Goal: Task Accomplishment & Management: Use online tool/utility

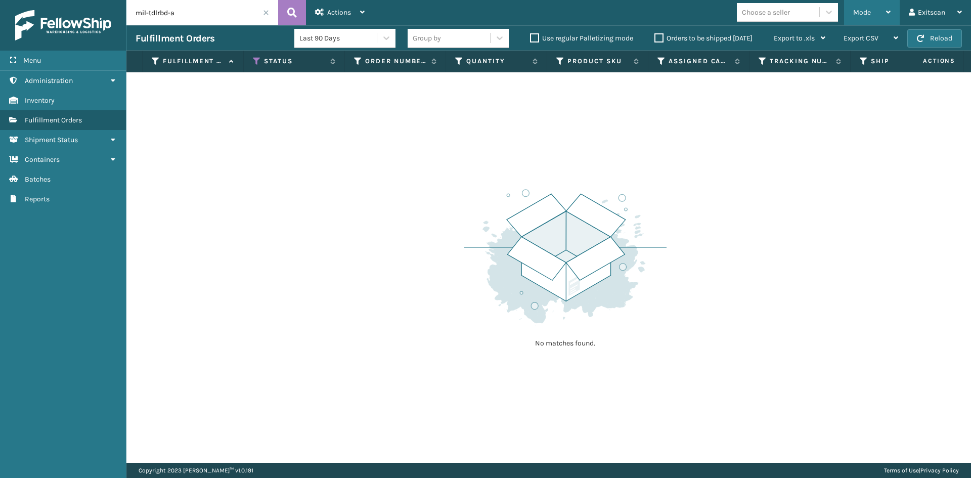
click at [469, 15] on div "Mode" at bounding box center [871, 12] width 37 height 25
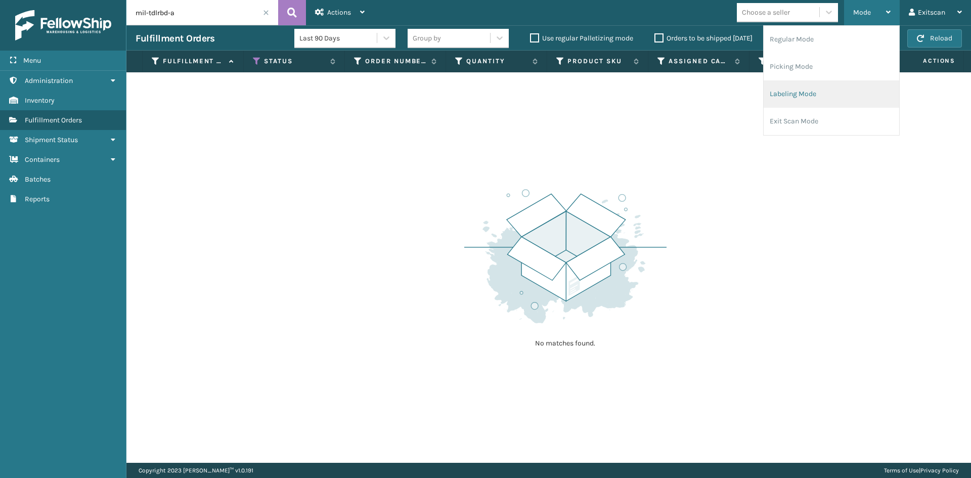
click at [469, 92] on li "Labeling Mode" at bounding box center [830, 93] width 135 height 27
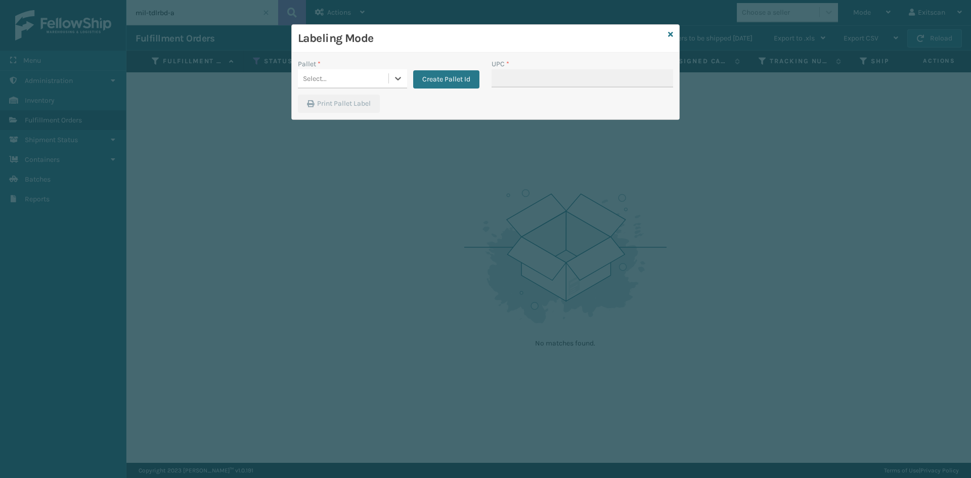
click at [369, 73] on div "Select..." at bounding box center [343, 78] width 90 height 17
click at [357, 105] on div "FDXG-V537FK6R38" at bounding box center [352, 106] width 109 height 23
click at [469, 74] on input "UPC *" at bounding box center [581, 78] width 181 height 18
type input "sv2rmt"
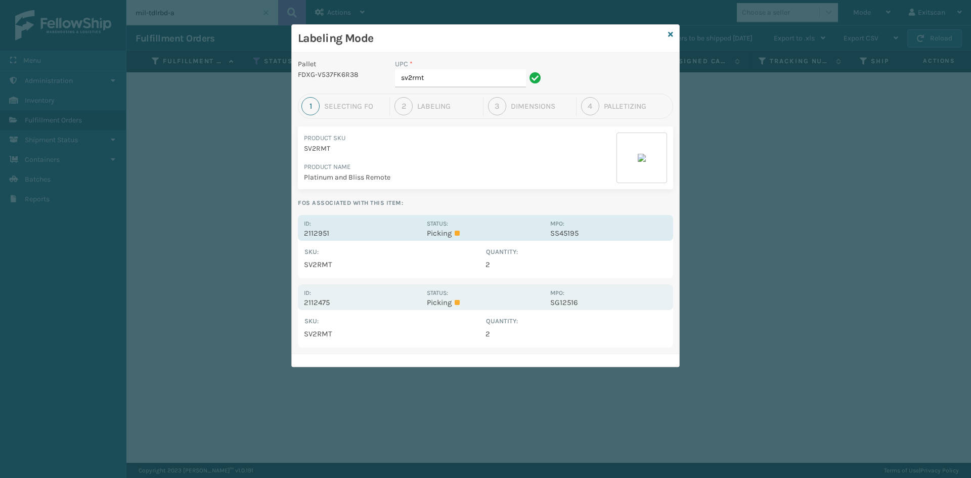
click at [328, 223] on div "Id: 2112951" at bounding box center [362, 228] width 117 height 20
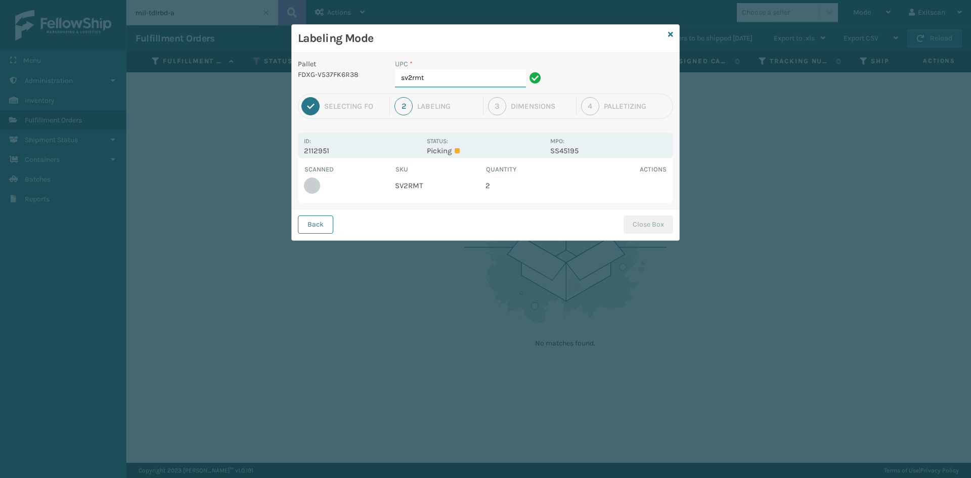
click at [438, 81] on input "sv2rmt" at bounding box center [460, 78] width 131 height 18
type input "SV2RMT"
drag, startPoint x: 662, startPoint y: 220, endPoint x: 656, endPoint y: 224, distance: 6.6
click at [469, 223] on button "Close Box" at bounding box center [648, 224] width 50 height 18
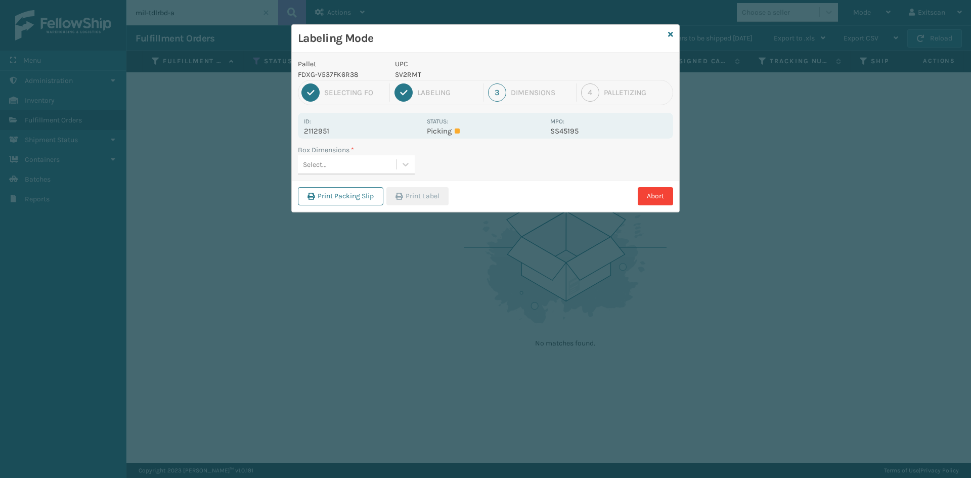
click at [360, 161] on div "Select..." at bounding box center [347, 164] width 98 height 17
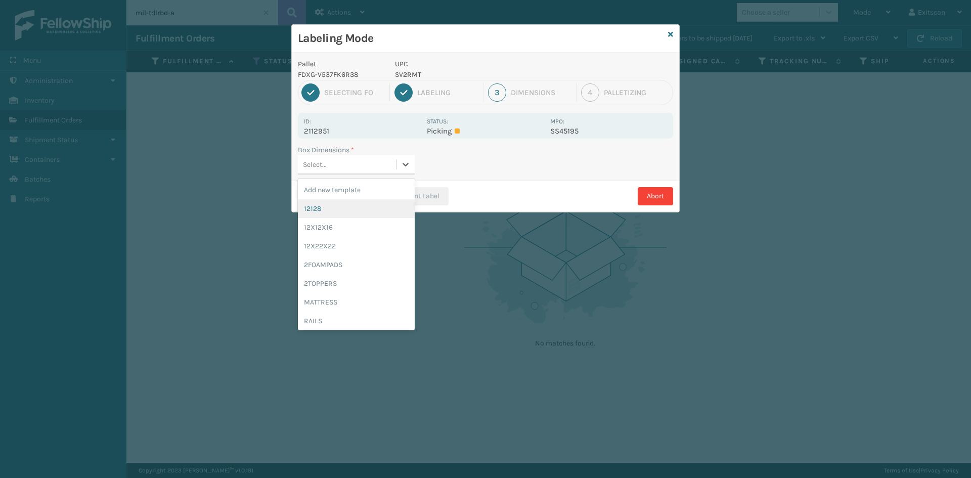
click at [336, 212] on div "12128" at bounding box center [356, 208] width 117 height 19
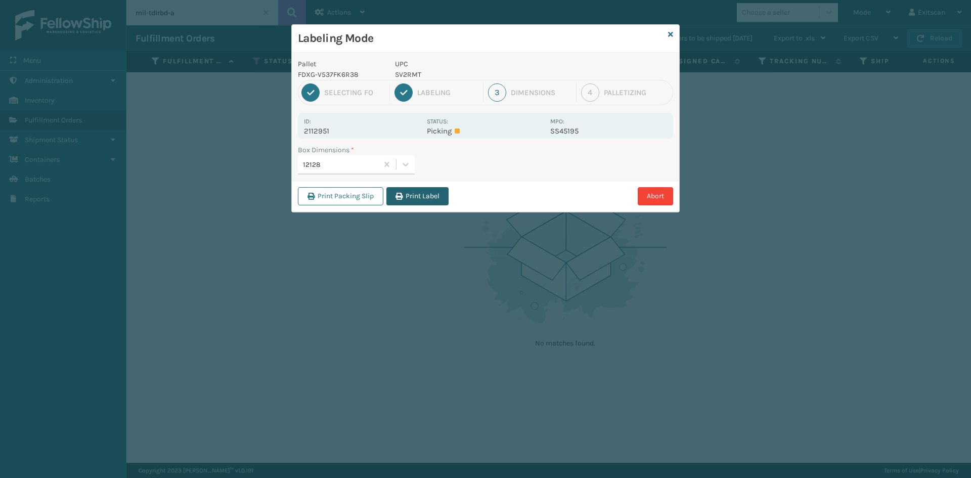
click at [397, 202] on button "Print Label" at bounding box center [417, 196] width 62 height 18
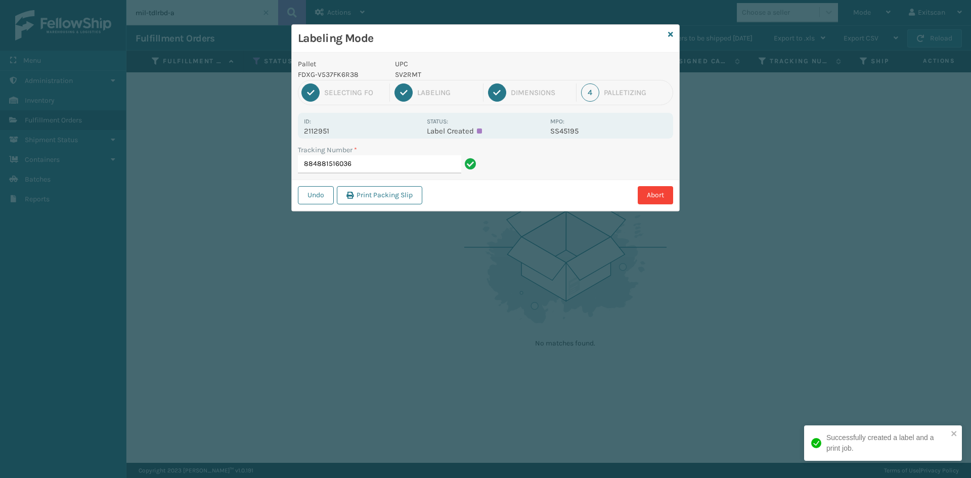
click at [374, 163] on input "884881516036" at bounding box center [379, 164] width 163 height 18
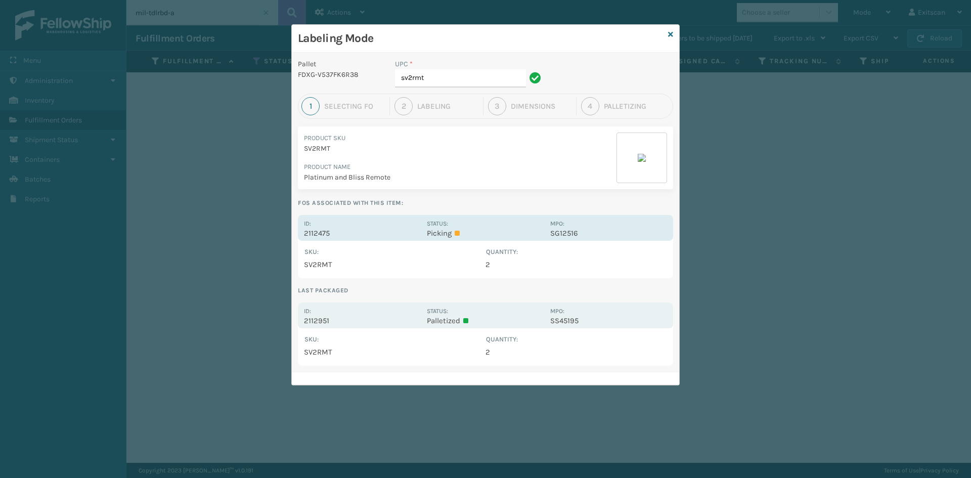
click at [326, 230] on p "2112475" at bounding box center [362, 233] width 117 height 9
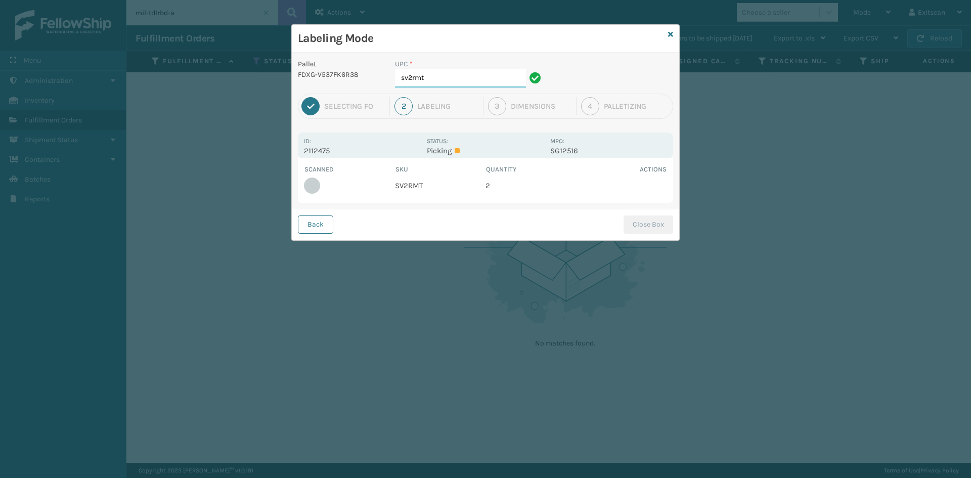
click at [456, 78] on input "sv2rmt" at bounding box center [460, 78] width 131 height 18
type input "SV2RMT"
click at [469, 219] on button "Close Box" at bounding box center [648, 224] width 50 height 18
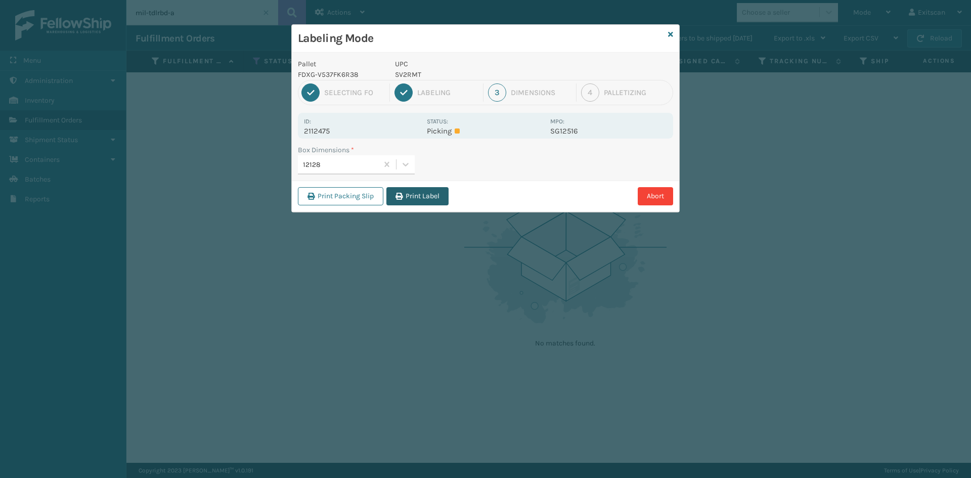
click at [406, 193] on button "Print Label" at bounding box center [417, 196] width 62 height 18
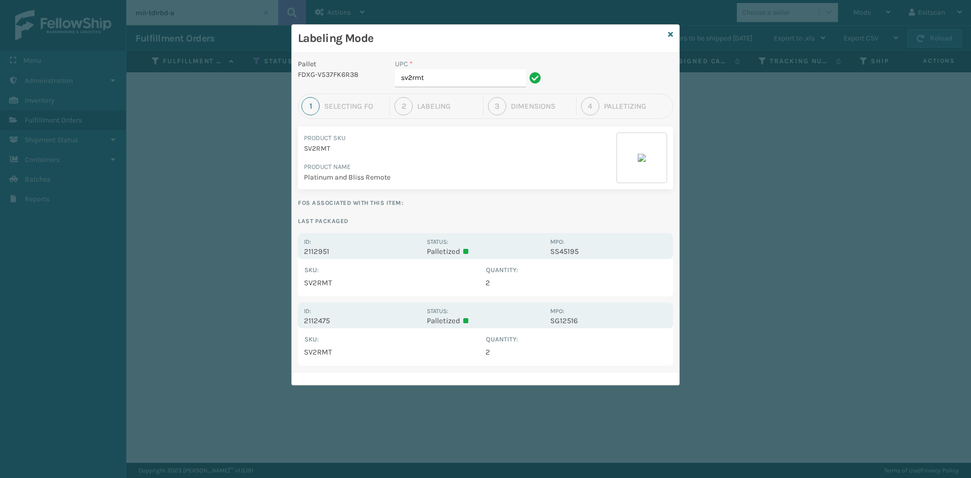
click at [459, 69] on div "UPC *" at bounding box center [469, 64] width 149 height 11
click at [456, 75] on input "sv2rmt" at bounding box center [460, 78] width 131 height 18
type input "s"
type input "GEN-HBBRKT-P-EQFT"
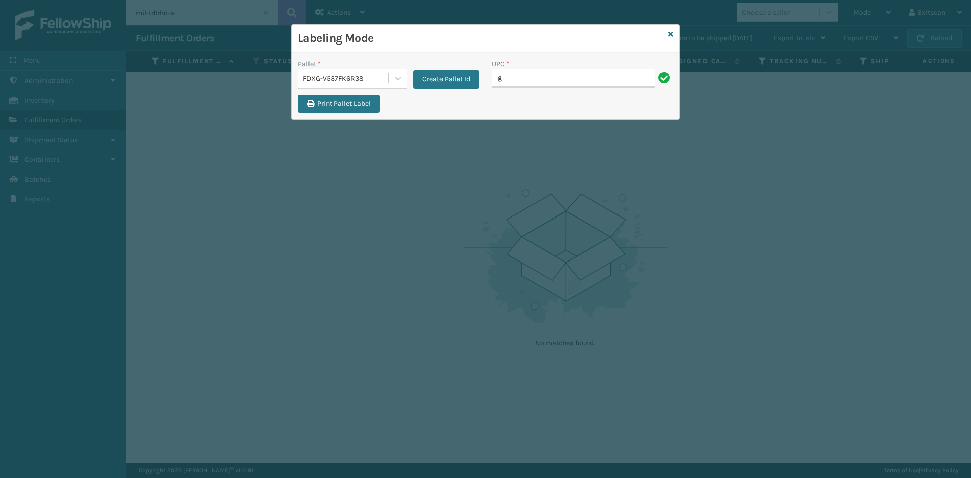
type input "GEN-HBBRKT-EK-C-H-B-A"
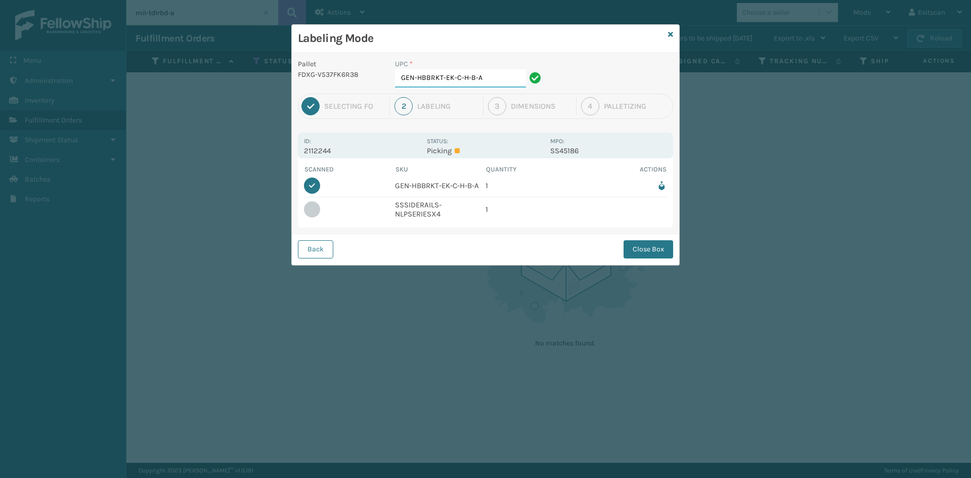
click at [469, 79] on input "GEN-HBBRKT-EK-C-H-B-A" at bounding box center [460, 78] width 131 height 18
type input "G"
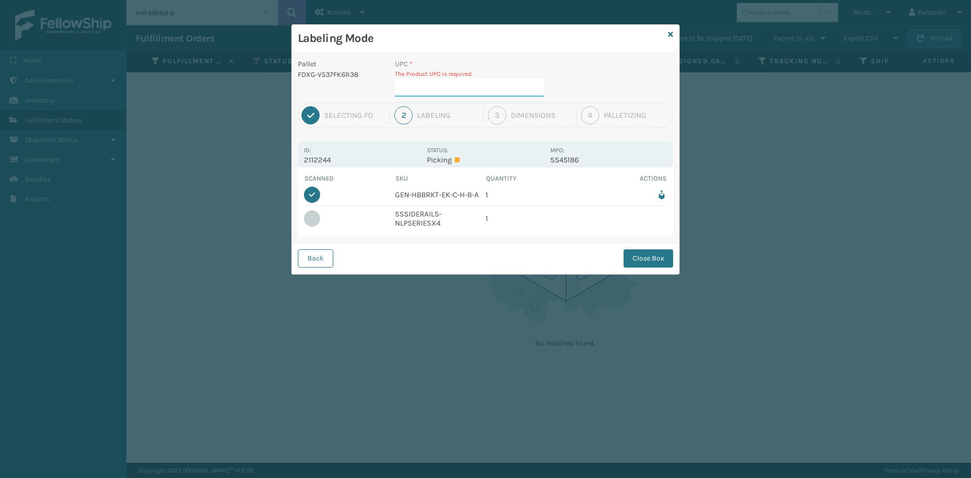
type input "SSSIDERAILS-NLPSERIESX4"
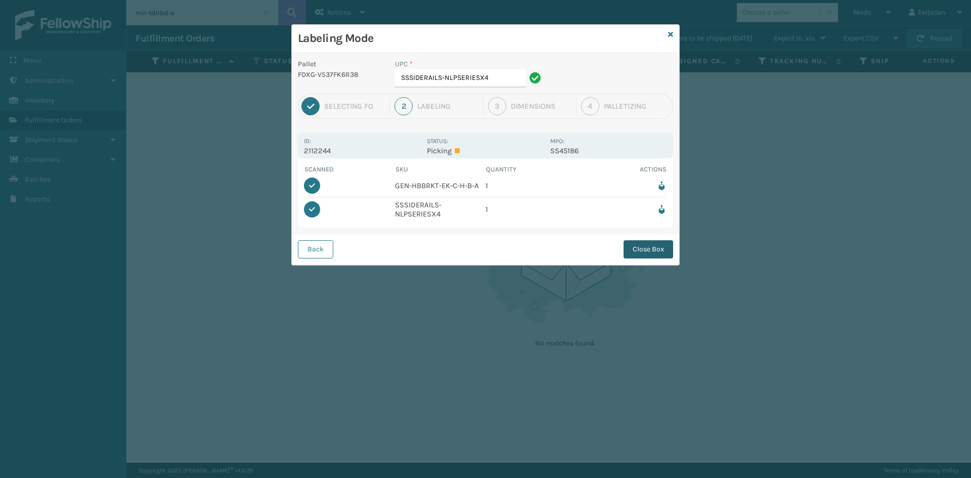
click at [469, 250] on button "Close Box" at bounding box center [648, 249] width 50 height 18
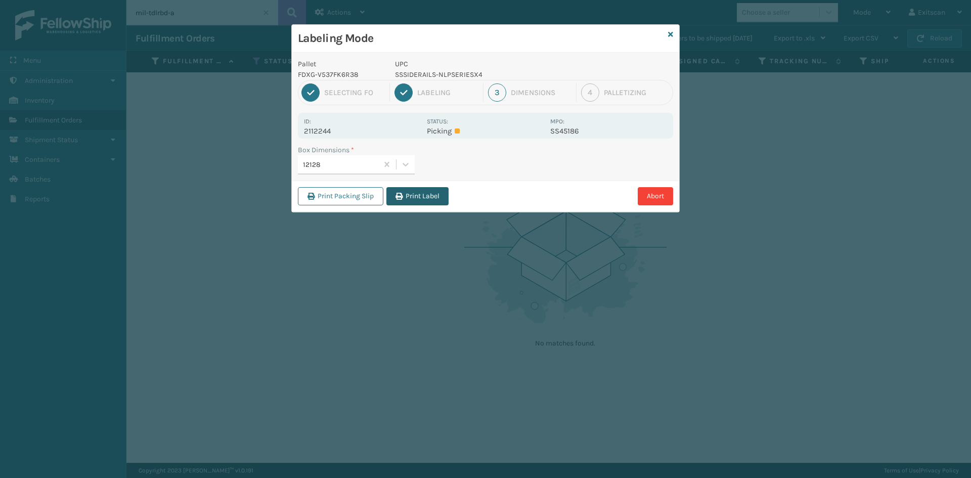
click at [408, 203] on button "Print Label" at bounding box center [417, 196] width 62 height 18
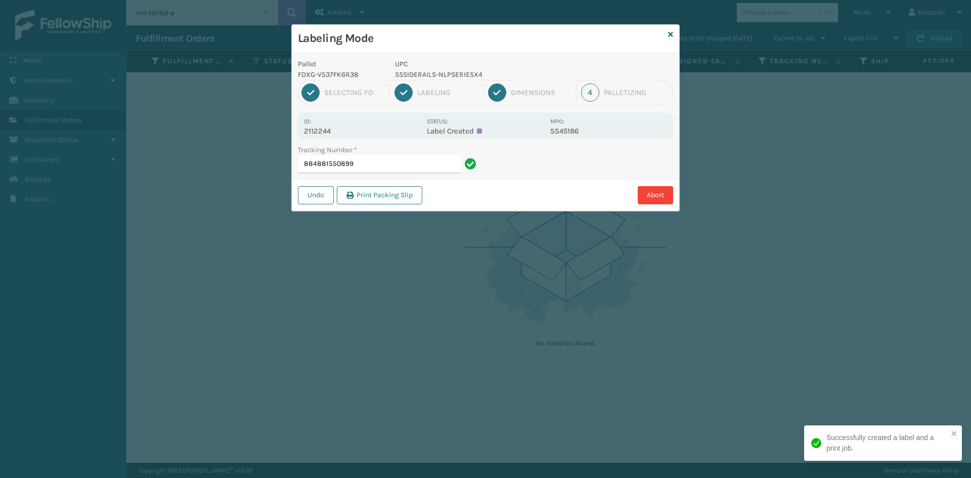
click at [415, 163] on input "884881550899" at bounding box center [379, 164] width 163 height 18
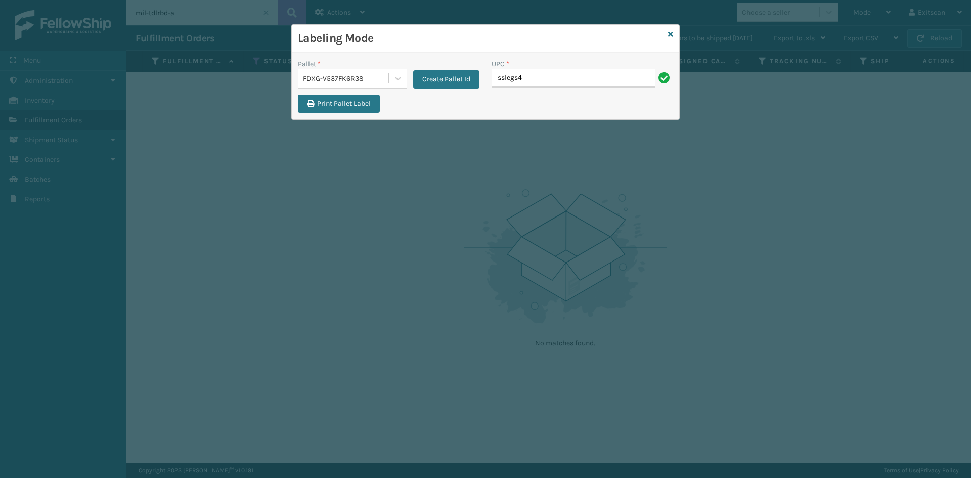
type input "SSLEGS4INCH"
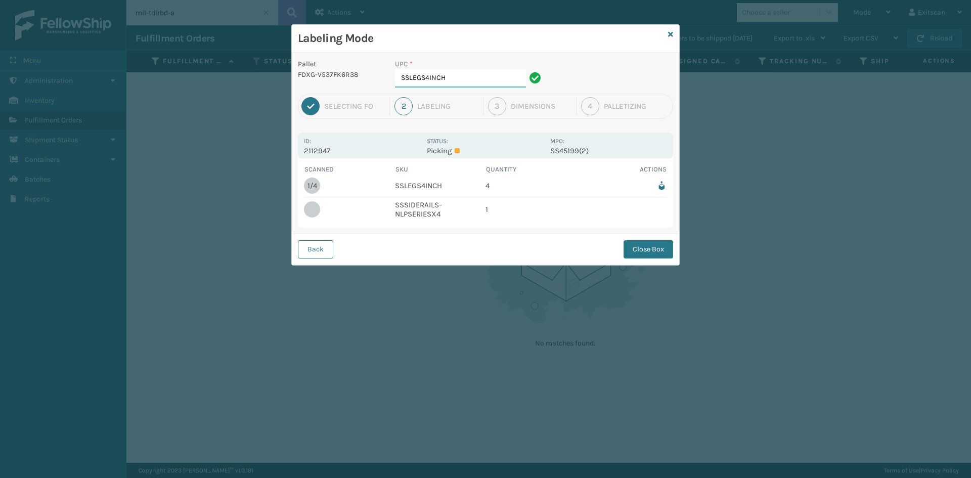
click at [451, 74] on input "SSLEGS4INCH" at bounding box center [460, 78] width 131 height 18
type input "S"
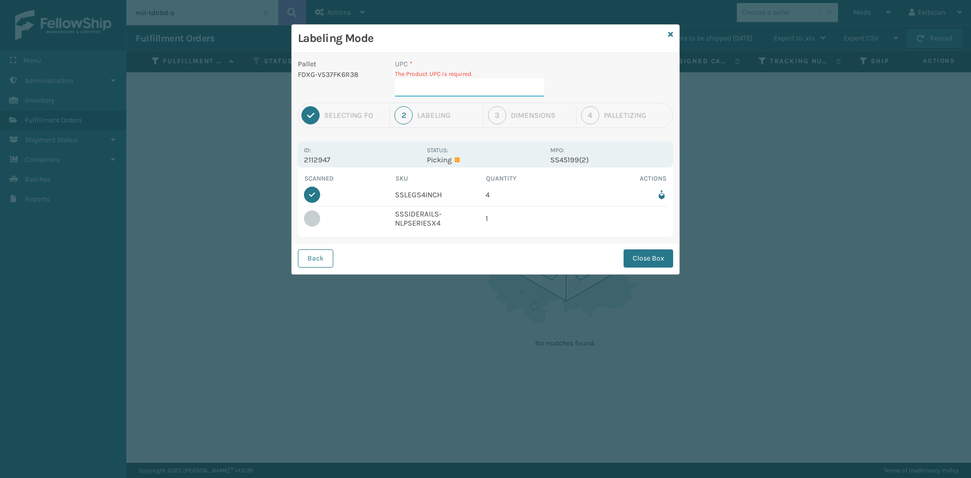
type input "SSSIDERAILS-NLPSERIESX4"
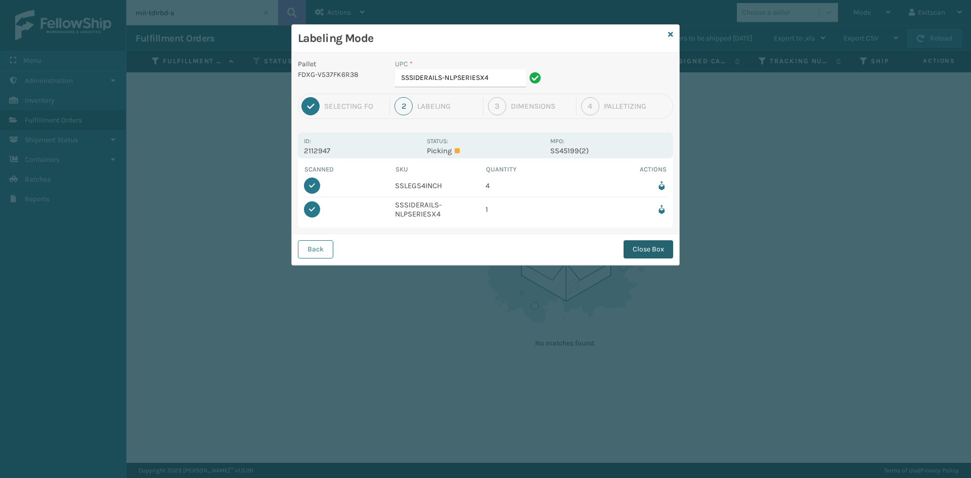
click at [469, 243] on button "Close Box" at bounding box center [648, 249] width 50 height 18
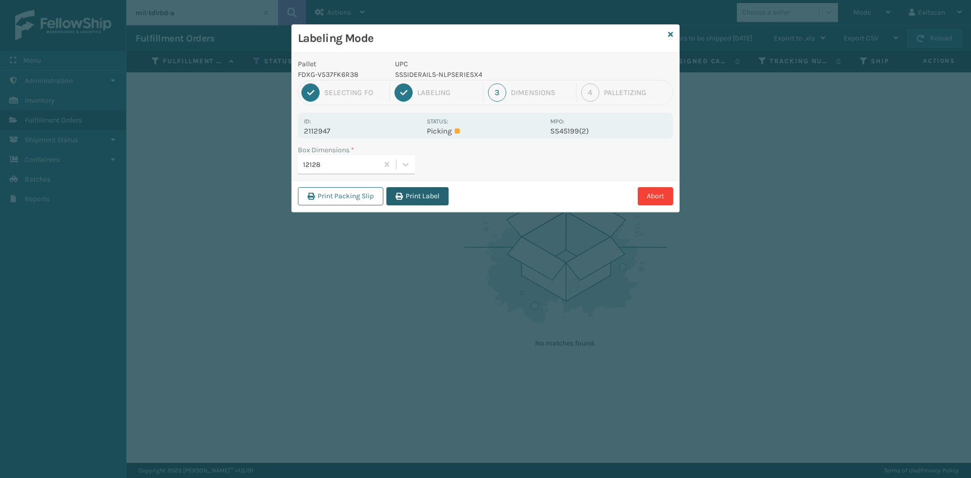
click at [409, 198] on button "Print Label" at bounding box center [417, 196] width 62 height 18
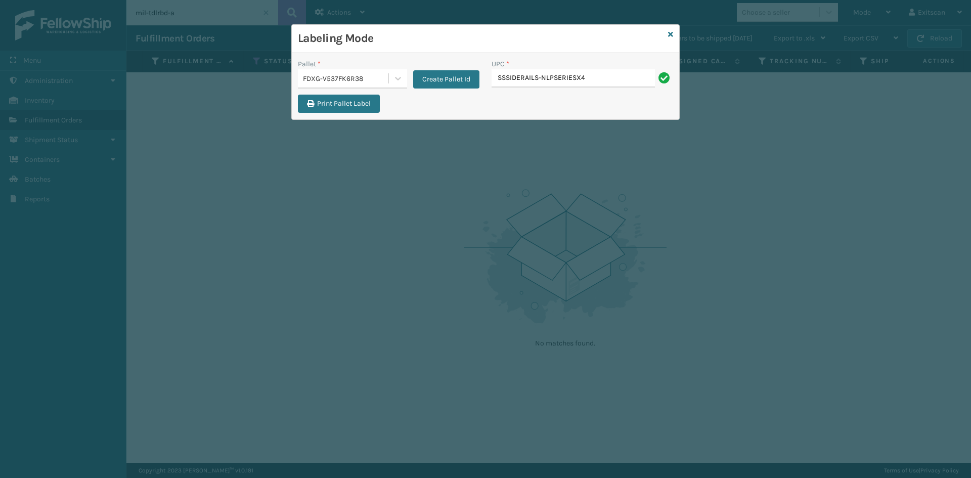
click at [469, 66] on div "UPC *" at bounding box center [581, 64] width 181 height 11
click at [469, 69] on div "UPC * SSSIDERAILS-NLPSERIESX4" at bounding box center [581, 73] width 181 height 29
click at [469, 76] on input "SSSIDERAILS-NLPSERIESX4" at bounding box center [572, 78] width 163 height 18
click at [469, 78] on input "SSSIDERAILS-NLPSERIES" at bounding box center [572, 78] width 163 height 18
type input "SSSIDERAILS-NuPSERIES"
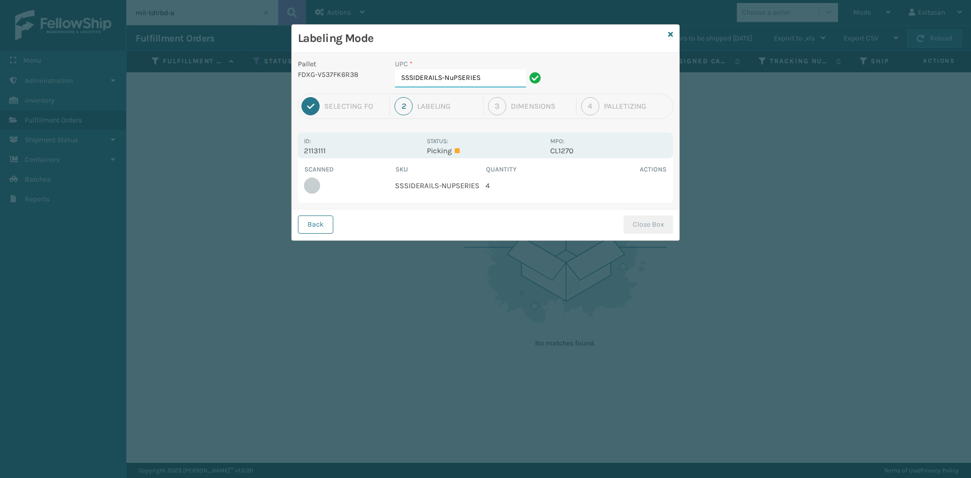
click at [453, 78] on input "SSSIDERAILS-NuPSERIES" at bounding box center [460, 78] width 131 height 18
type input "SSSIDERAILS-NUPSERIES"
click at [469, 218] on button "Close Box" at bounding box center [648, 224] width 50 height 18
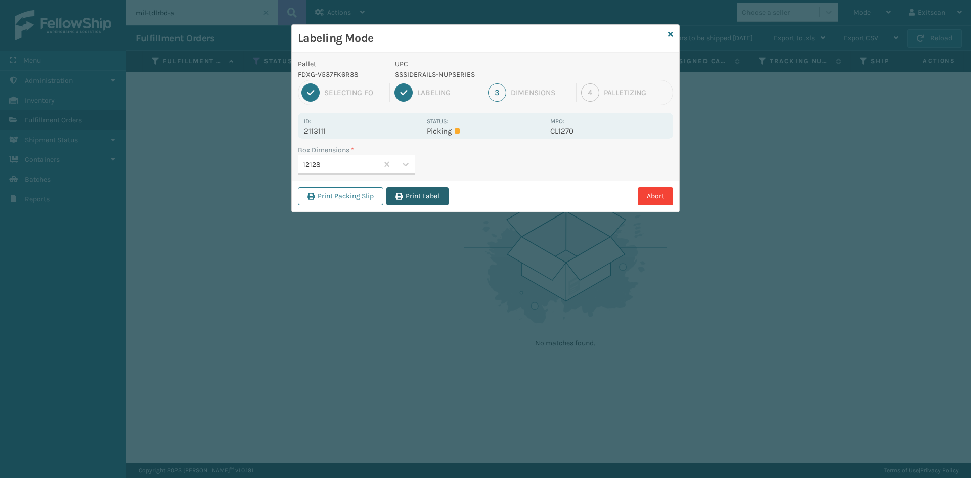
click at [411, 194] on button "Print Label" at bounding box center [417, 196] width 62 height 18
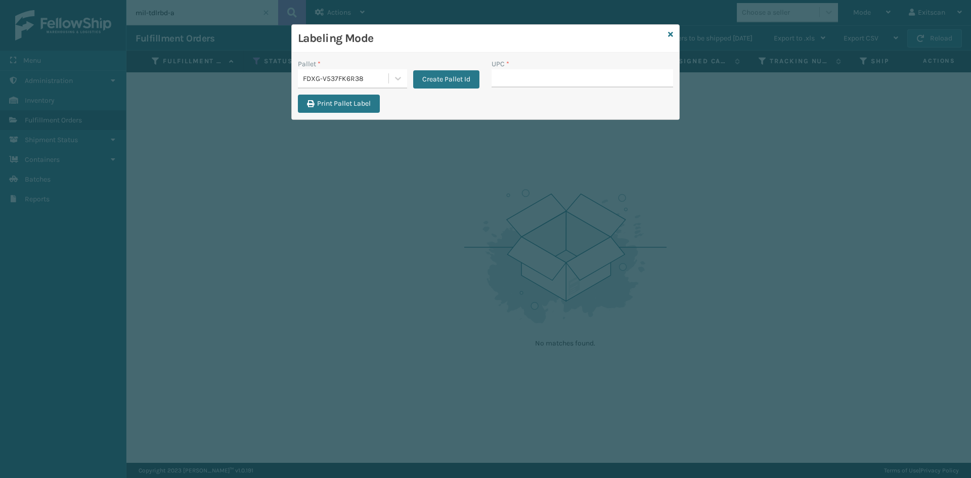
type input "SSSIDERAILS-NLPSERIESX4"
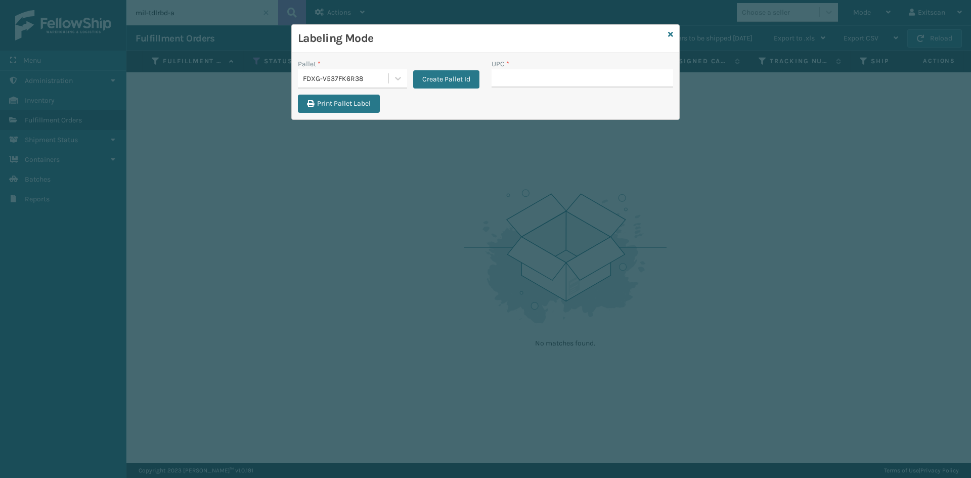
type input "SSSIDERAILS-NLPSERIESX4"
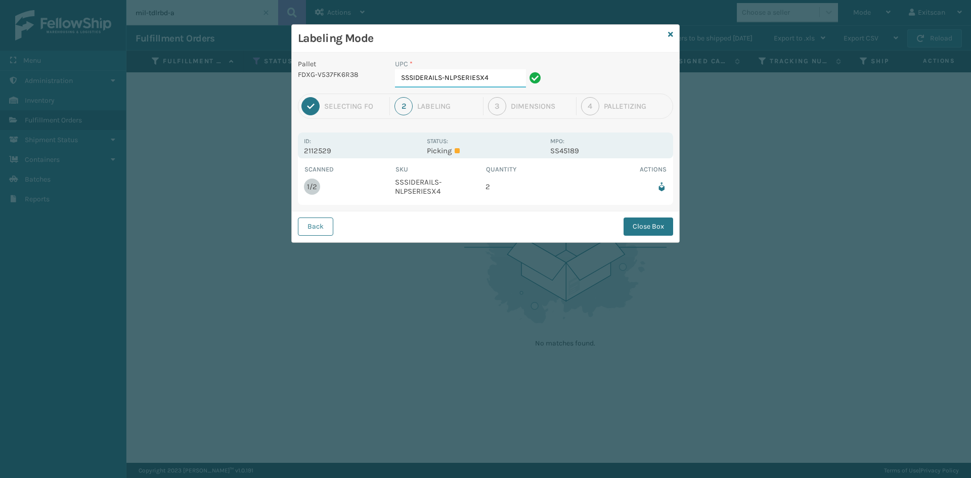
click at [469, 81] on input "SSSIDERAILS-NLPSERIESX4" at bounding box center [460, 78] width 131 height 18
click at [469, 226] on button "Close Box" at bounding box center [648, 226] width 50 height 18
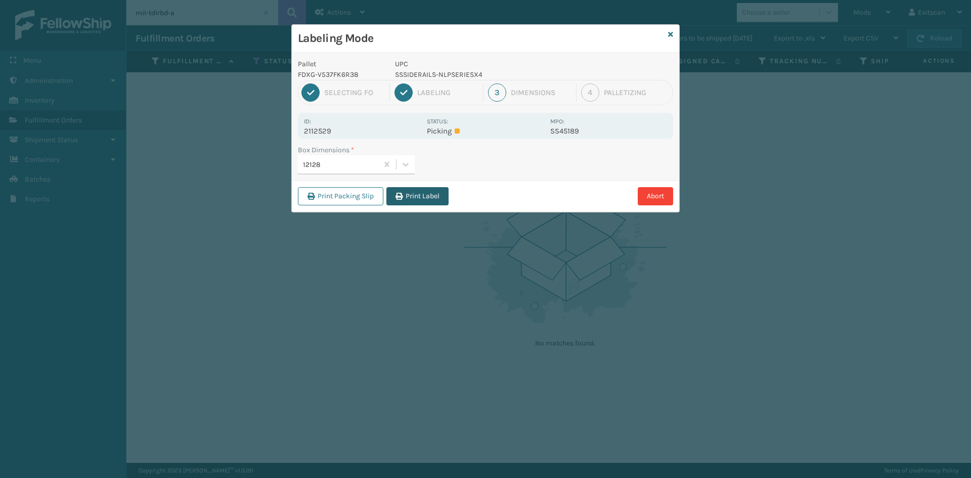
click at [431, 202] on button "Print Label" at bounding box center [417, 196] width 62 height 18
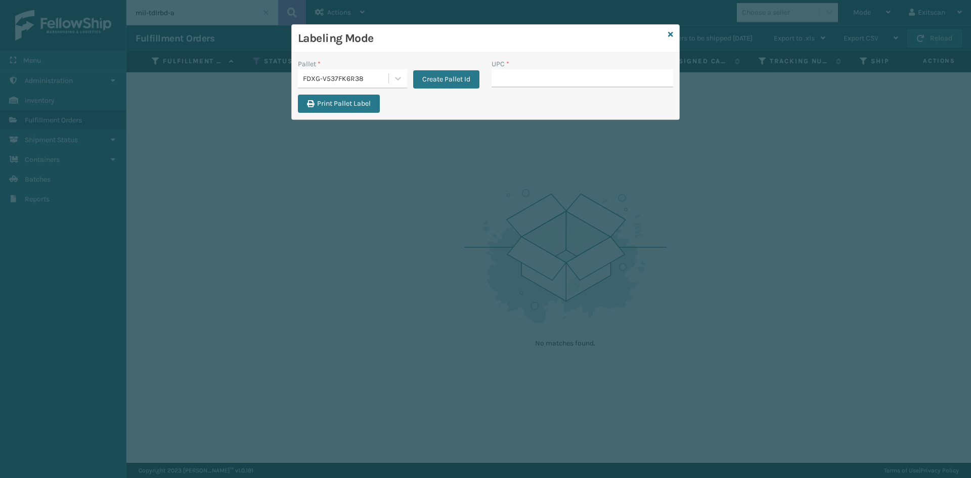
type input "SSSIDERAILS-NLPSERIESX4"
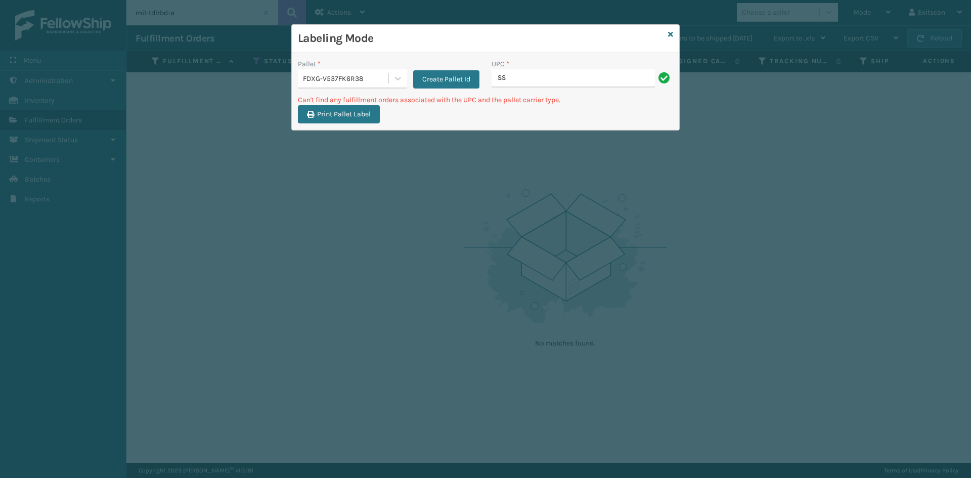
type input "S"
type input "SVS-REM-SLV-002"
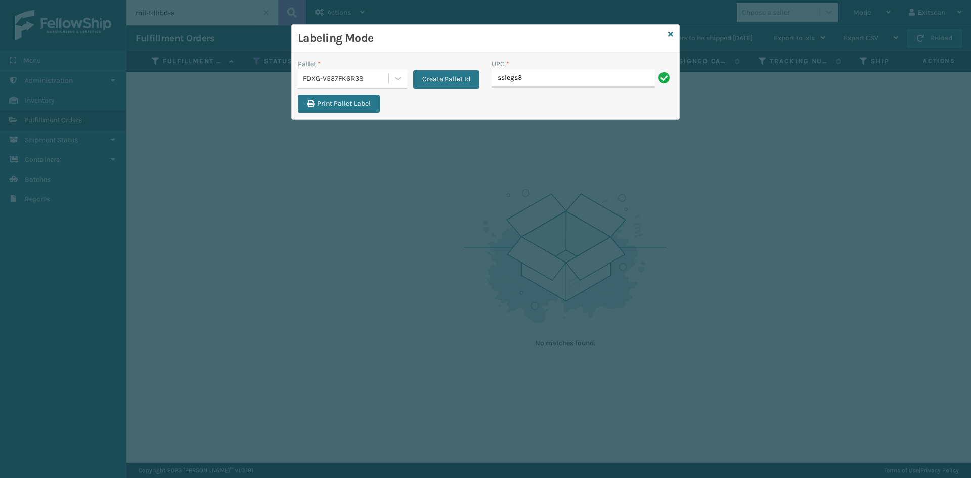
type input "SSLEGS3INCH"
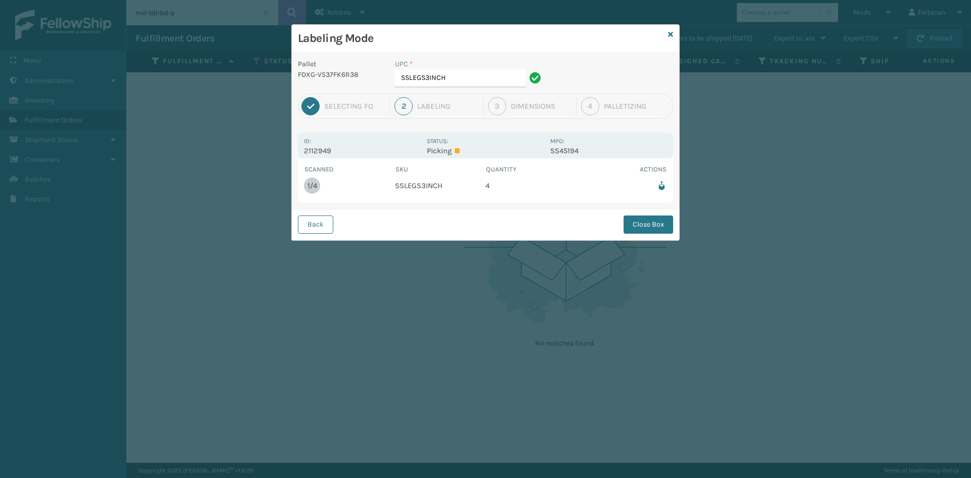
click at [449, 88] on div "UPC * SSLEGS3INCH" at bounding box center [469, 76] width 161 height 35
click at [450, 82] on input "SSLEGS3INCH" at bounding box center [460, 78] width 131 height 18
click at [469, 224] on button "Close Box" at bounding box center [648, 224] width 50 height 18
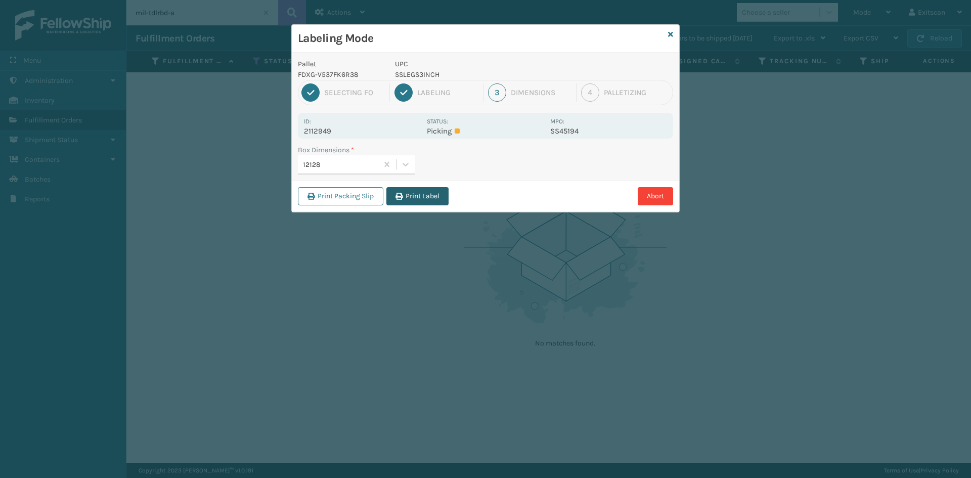
click at [417, 197] on button "Print Label" at bounding box center [417, 196] width 62 height 18
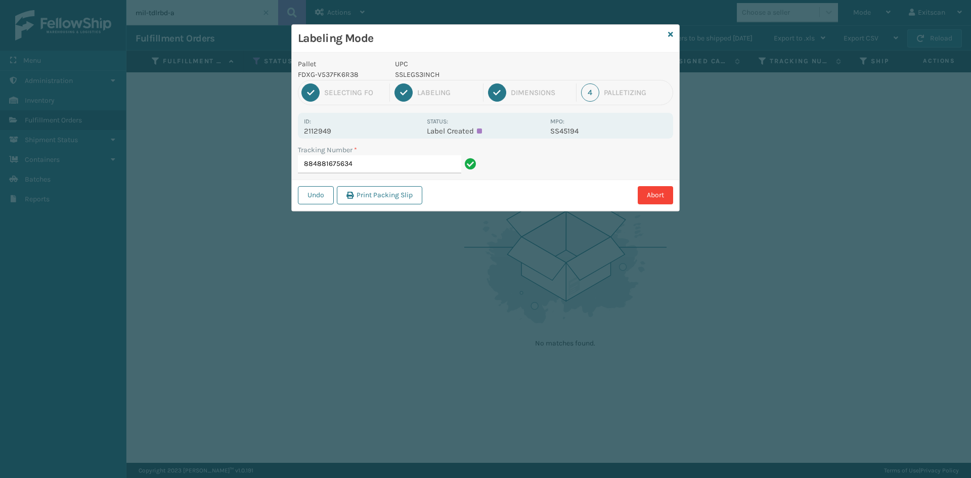
click at [442, 166] on input "884881675634" at bounding box center [379, 164] width 163 height 18
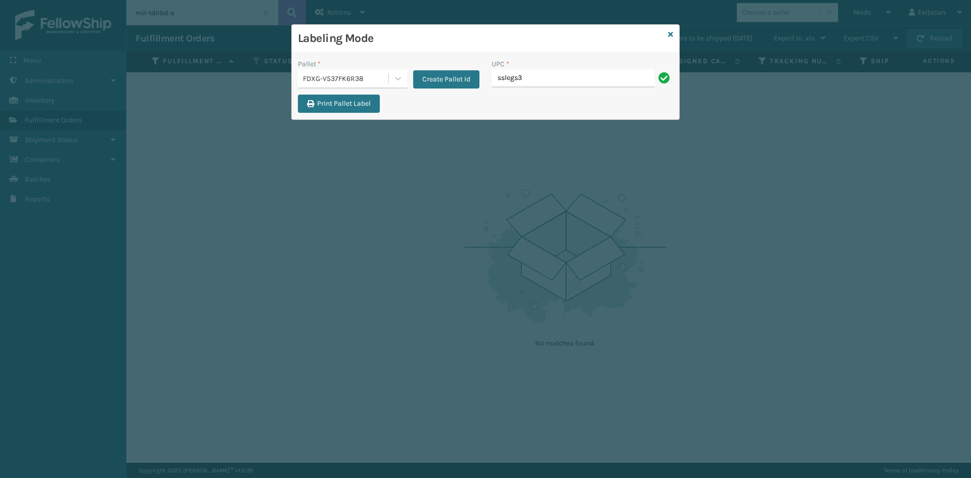
type input "SSLEGS3INCH-2.5D"
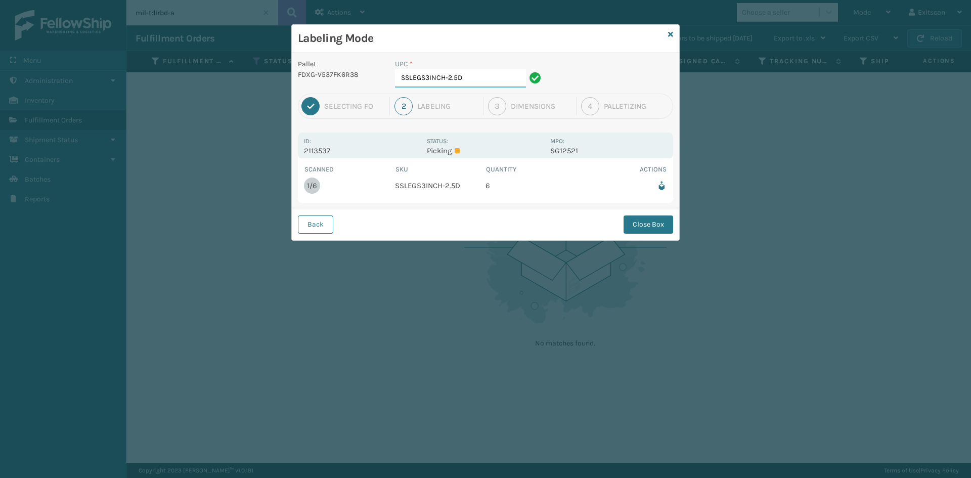
click at [469, 74] on input "SSLEGS3INCH-2.5D" at bounding box center [460, 78] width 131 height 18
click at [469, 217] on button "Close Box" at bounding box center [648, 224] width 50 height 18
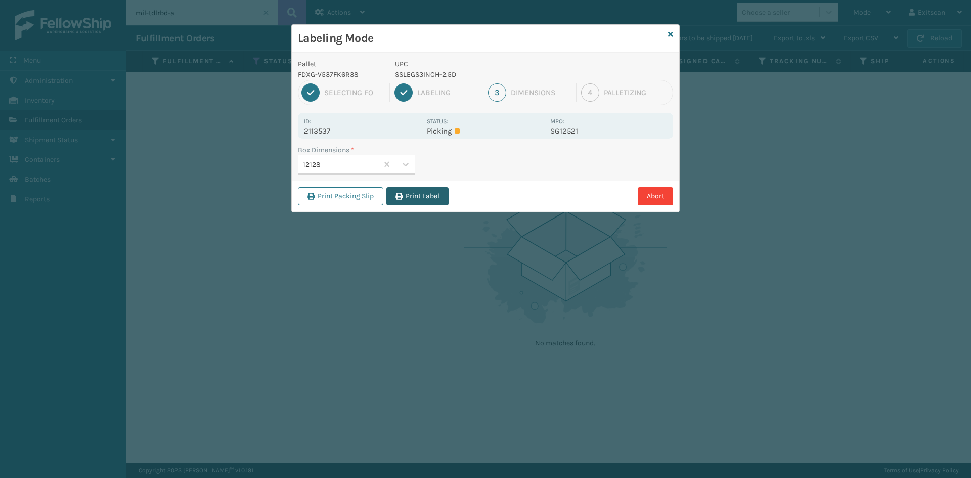
click at [427, 200] on button "Print Label" at bounding box center [417, 196] width 62 height 18
